Goal: Task Accomplishment & Management: Use online tool/utility

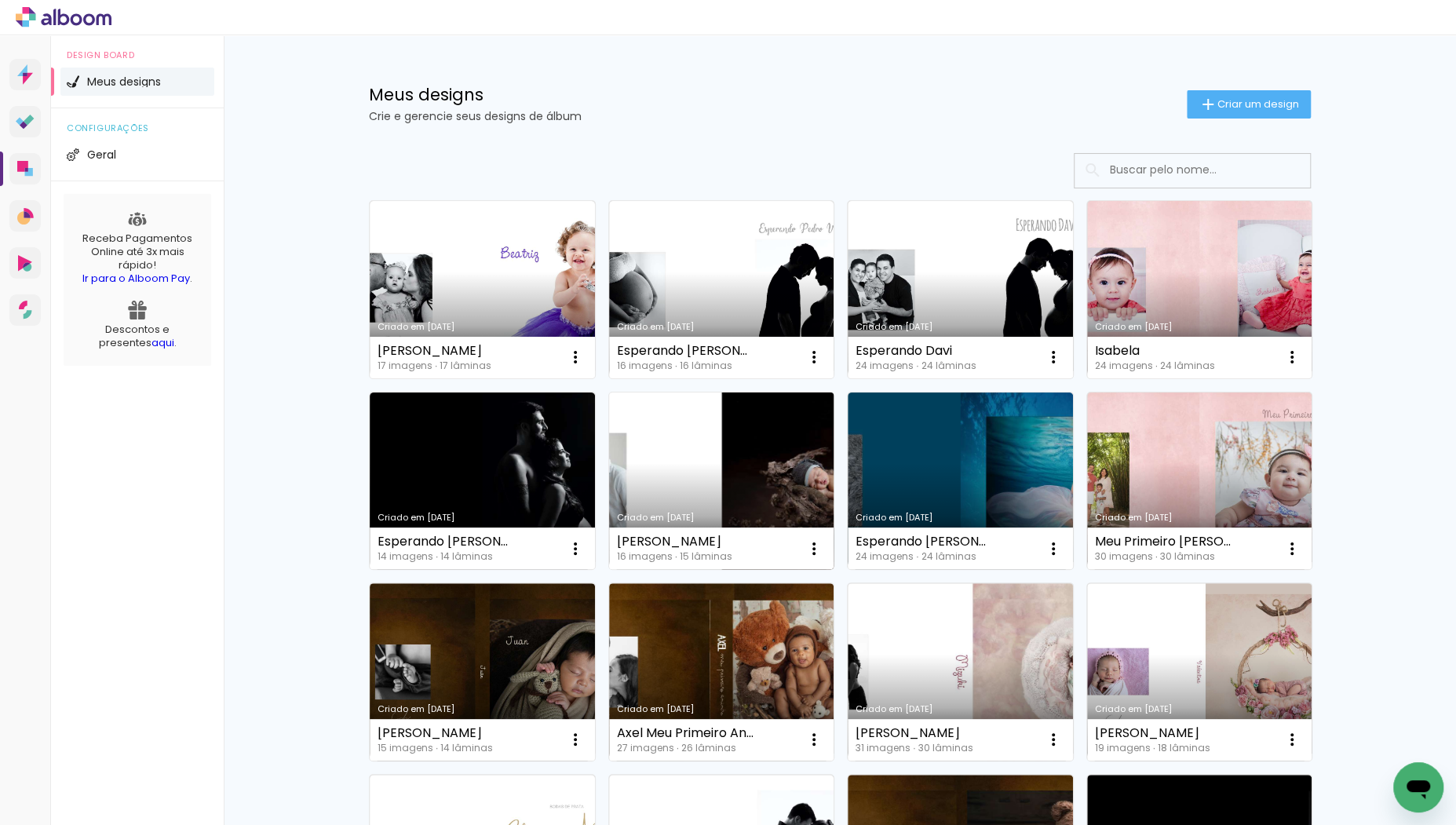
click at [769, 426] on link "Criado em [DATE]" at bounding box center [722, 481] width 226 height 177
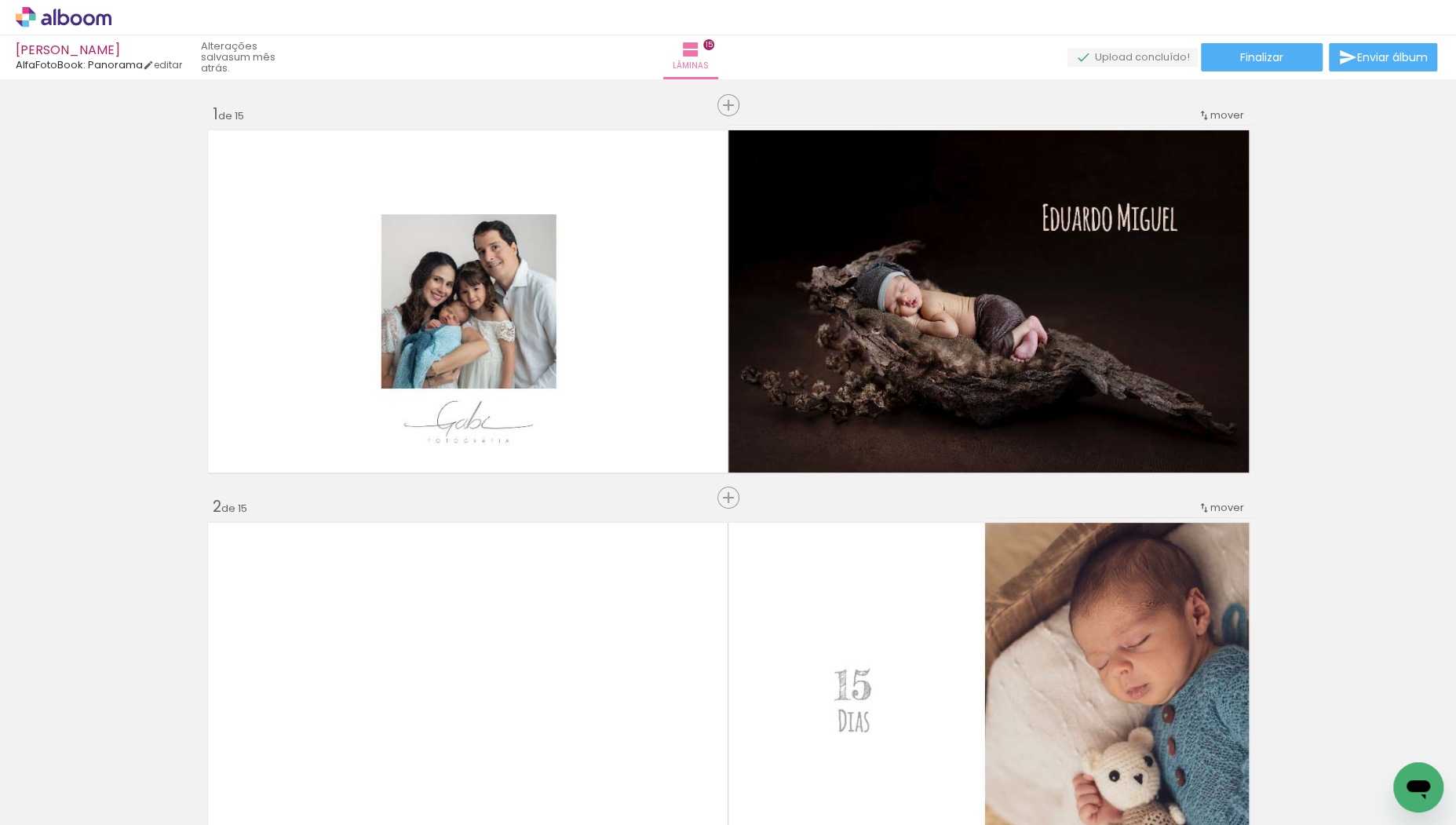
click at [63, 796] on span "Adicionar Fotos" at bounding box center [56, 804] width 47 height 18
click at [0, 0] on input "file" at bounding box center [0, 0] width 0 height 0
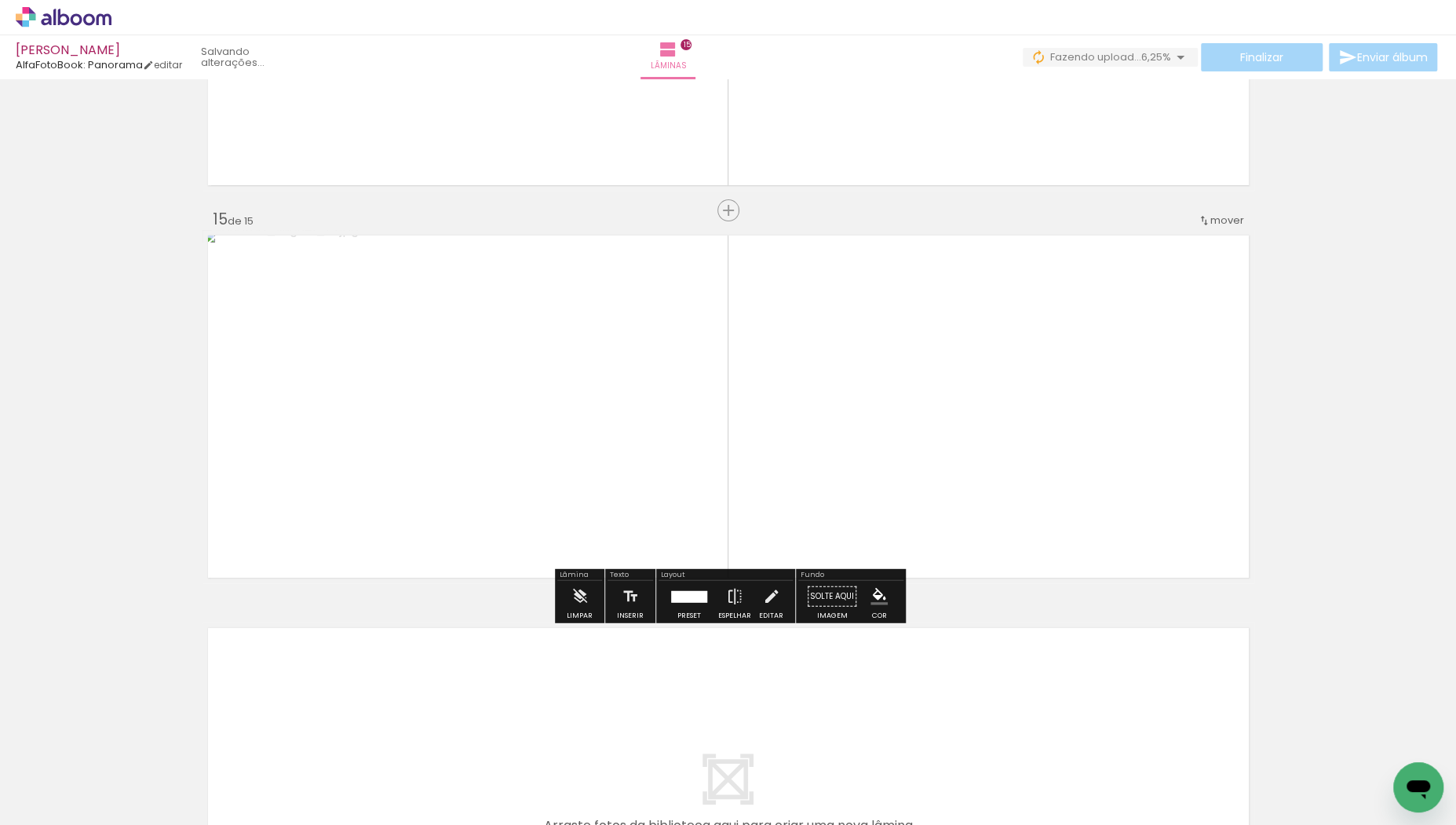
scroll to position [5393, 0]
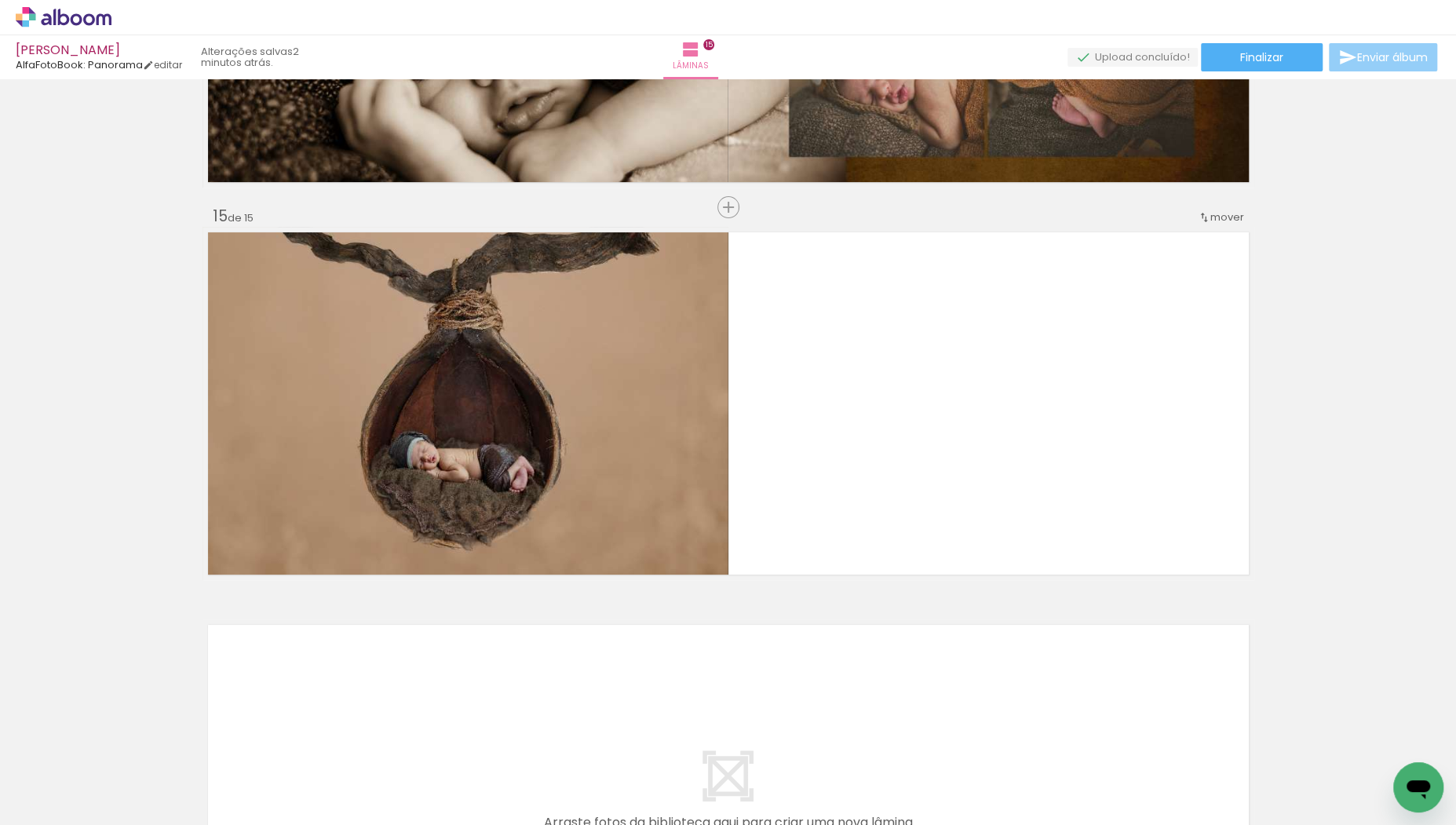
click at [1396, 56] on span "Enviar álbum" at bounding box center [1393, 57] width 71 height 11
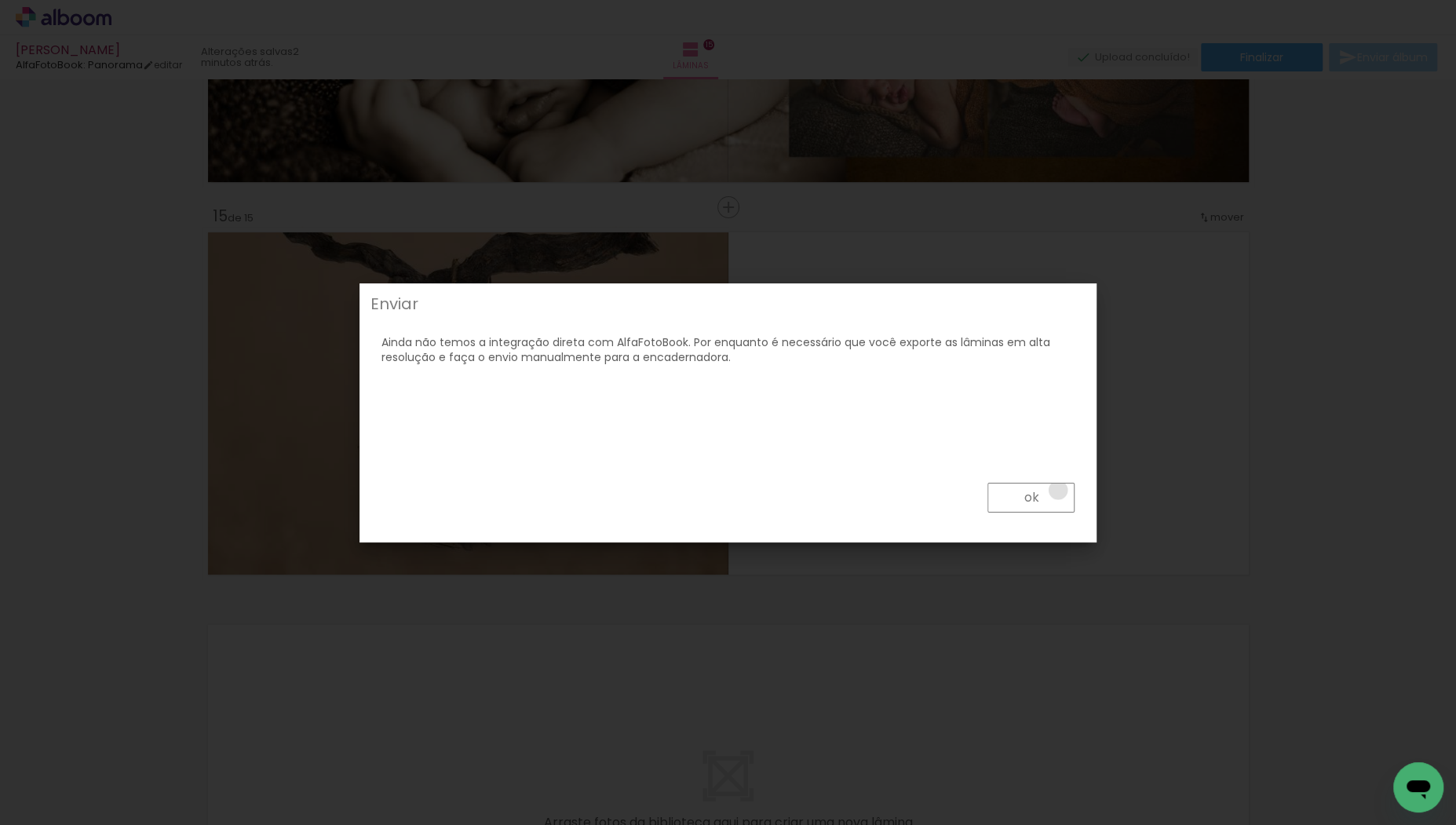
click at [1059, 491] on paper-button "ok" at bounding box center [1031, 498] width 87 height 30
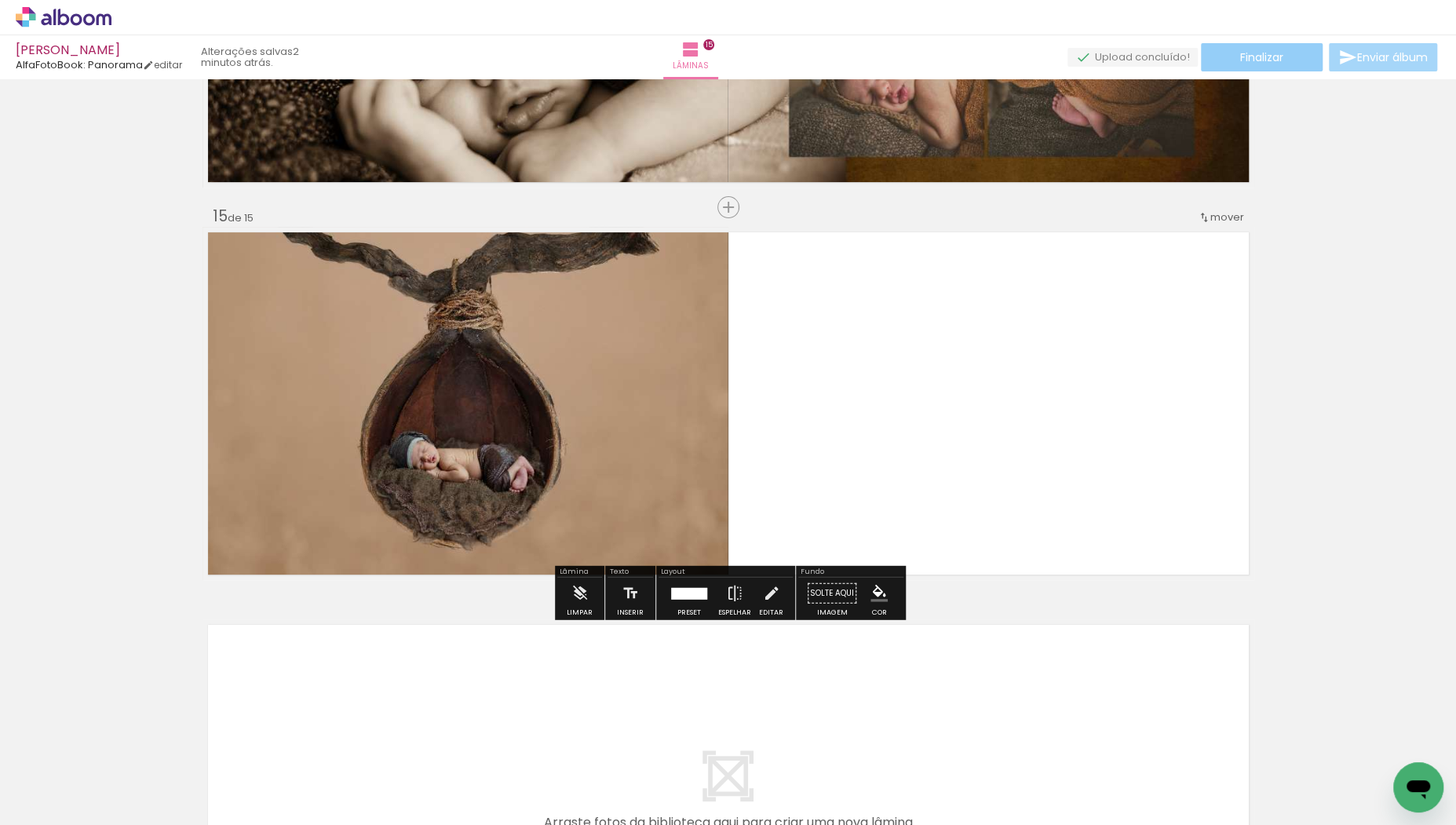
click at [1278, 61] on span "Finalizar" at bounding box center [1262, 57] width 43 height 11
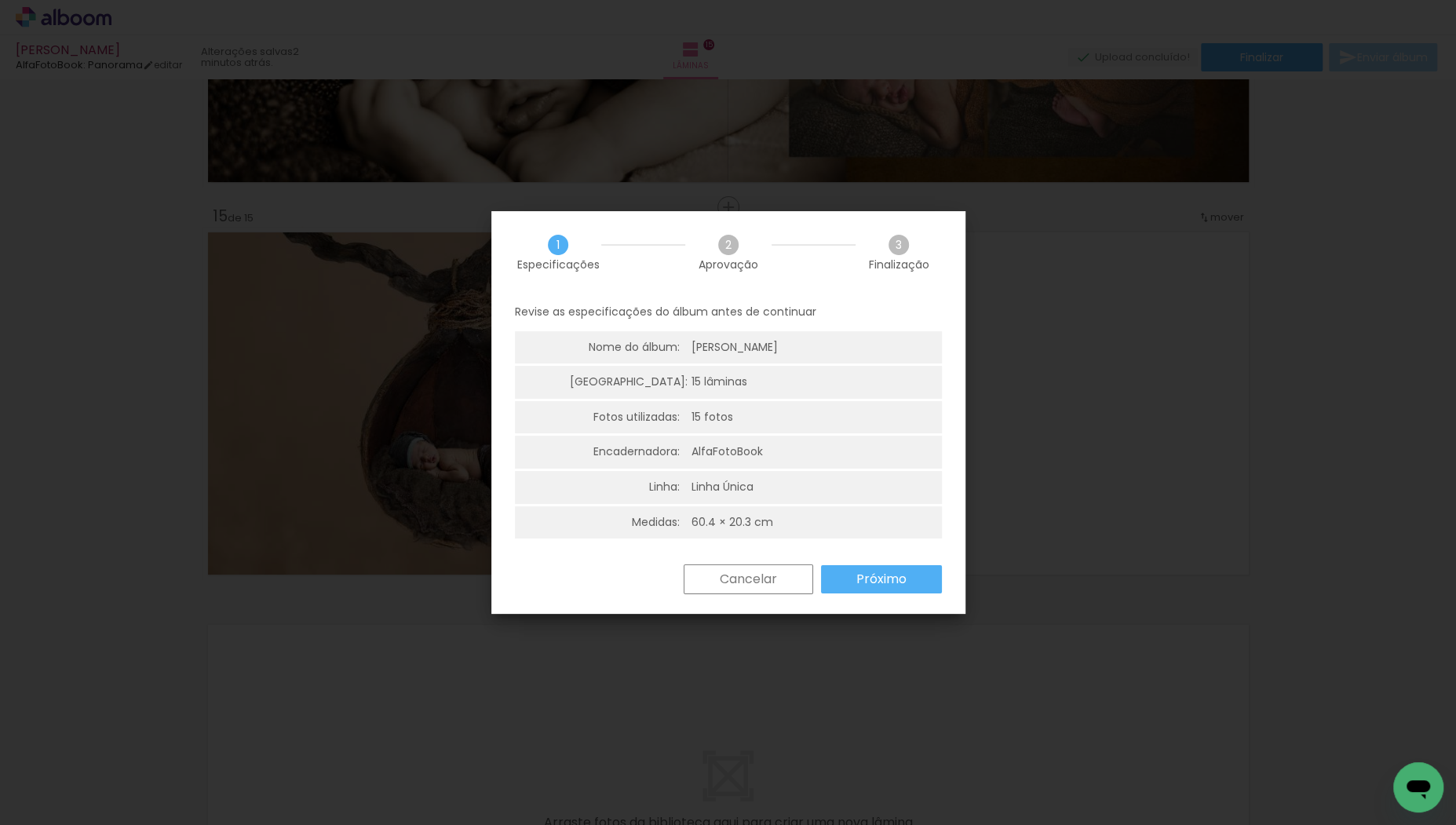
click at [894, 588] on paper-button "Próximo" at bounding box center [881, 579] width 121 height 29
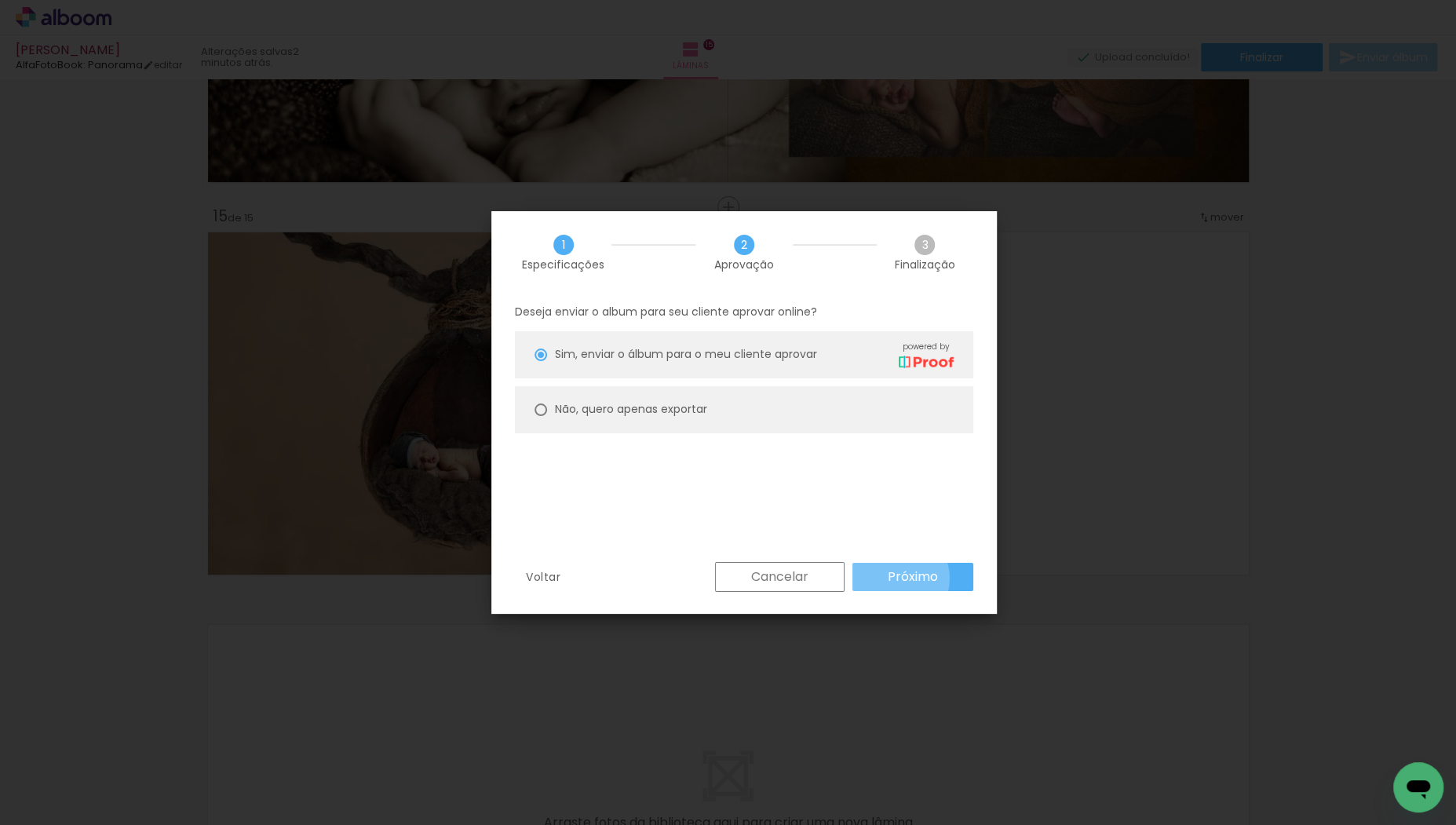
click at [0, 0] on slot "Próximo" at bounding box center [0, 0] width 0 height 0
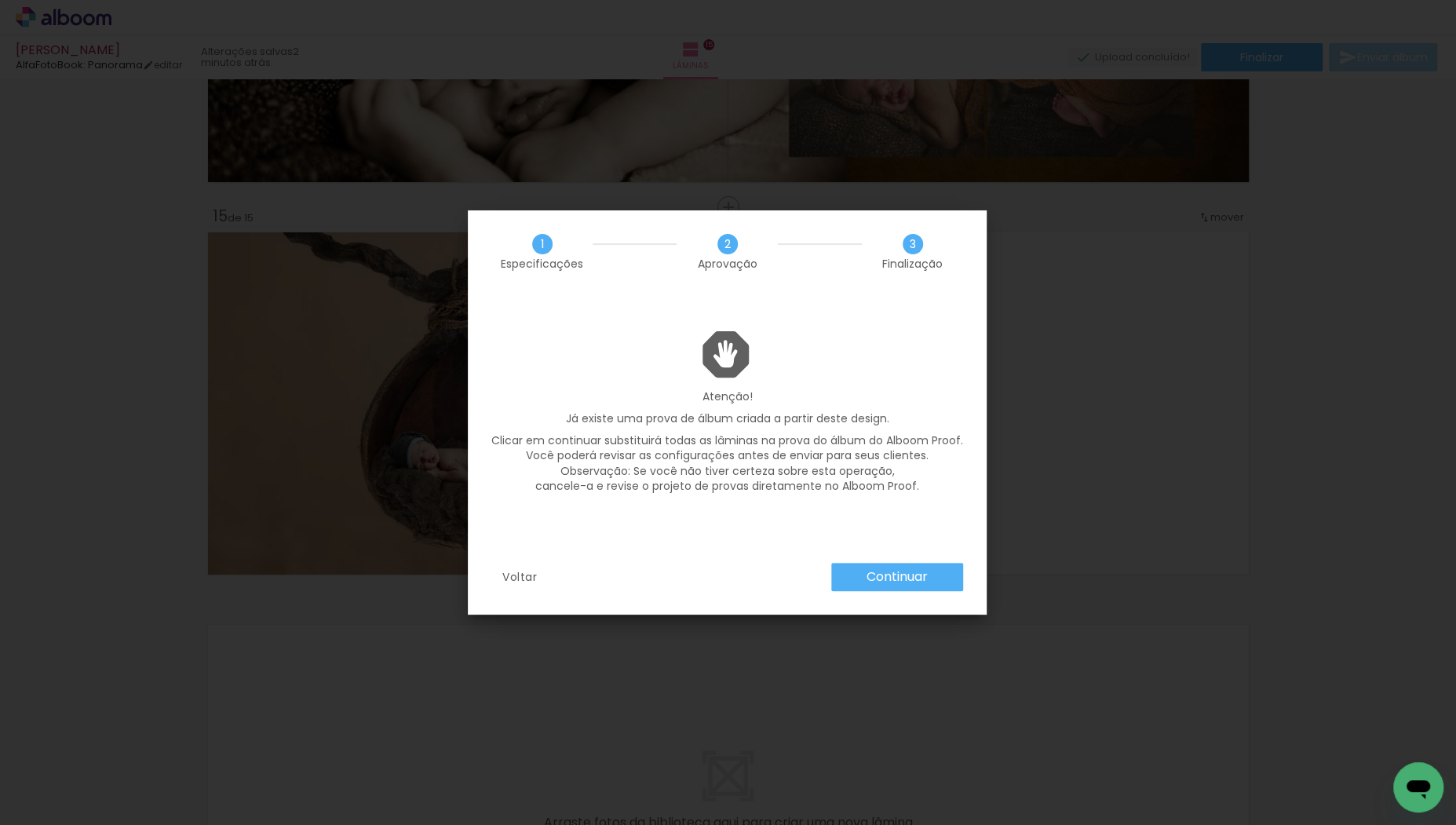
click at [0, 0] on slot "Continuar" at bounding box center [0, 0] width 0 height 0
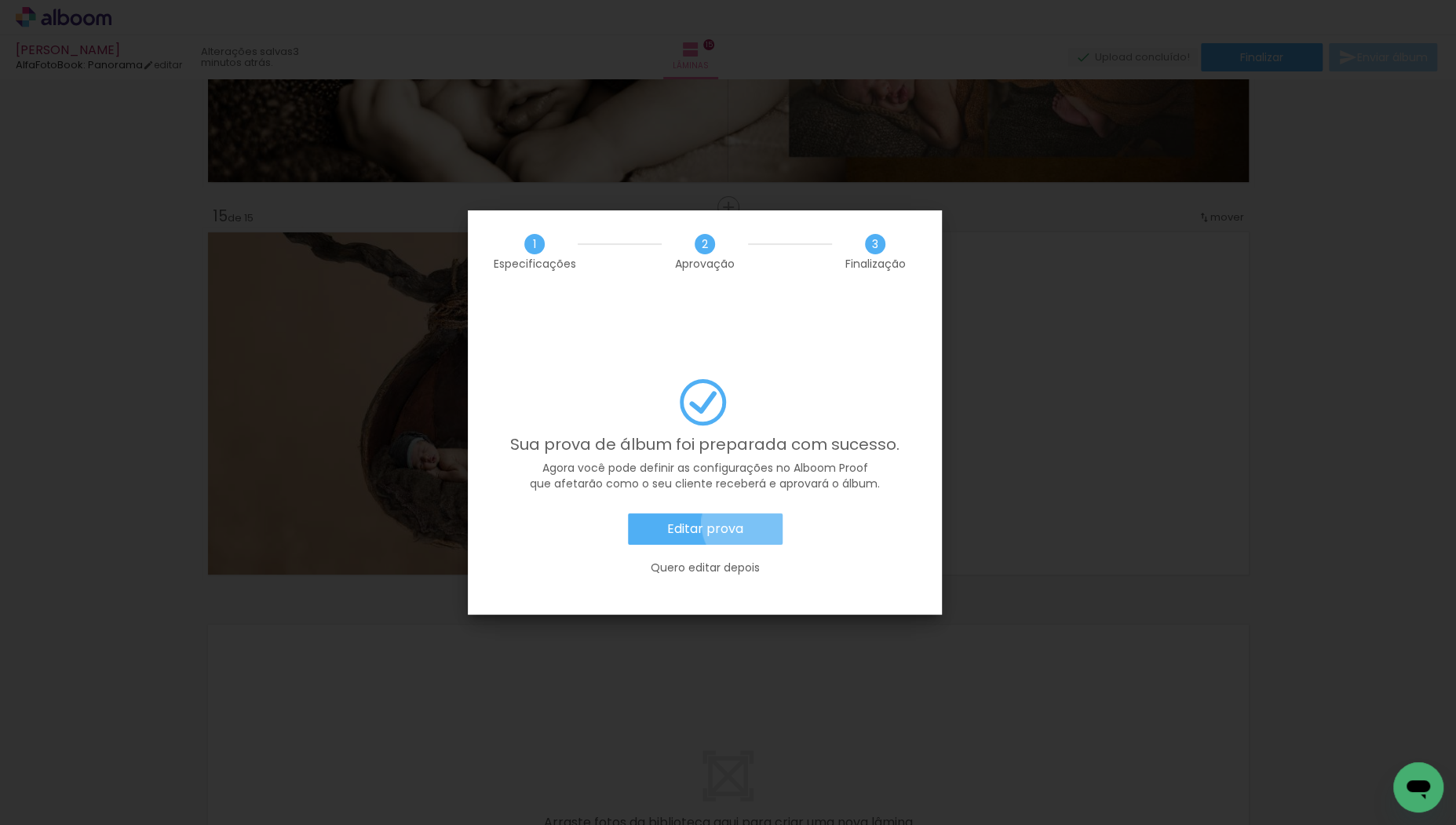
click at [750, 514] on paper-button "Editar prova" at bounding box center [705, 529] width 155 height 32
